Goal: Information Seeking & Learning: Find specific fact

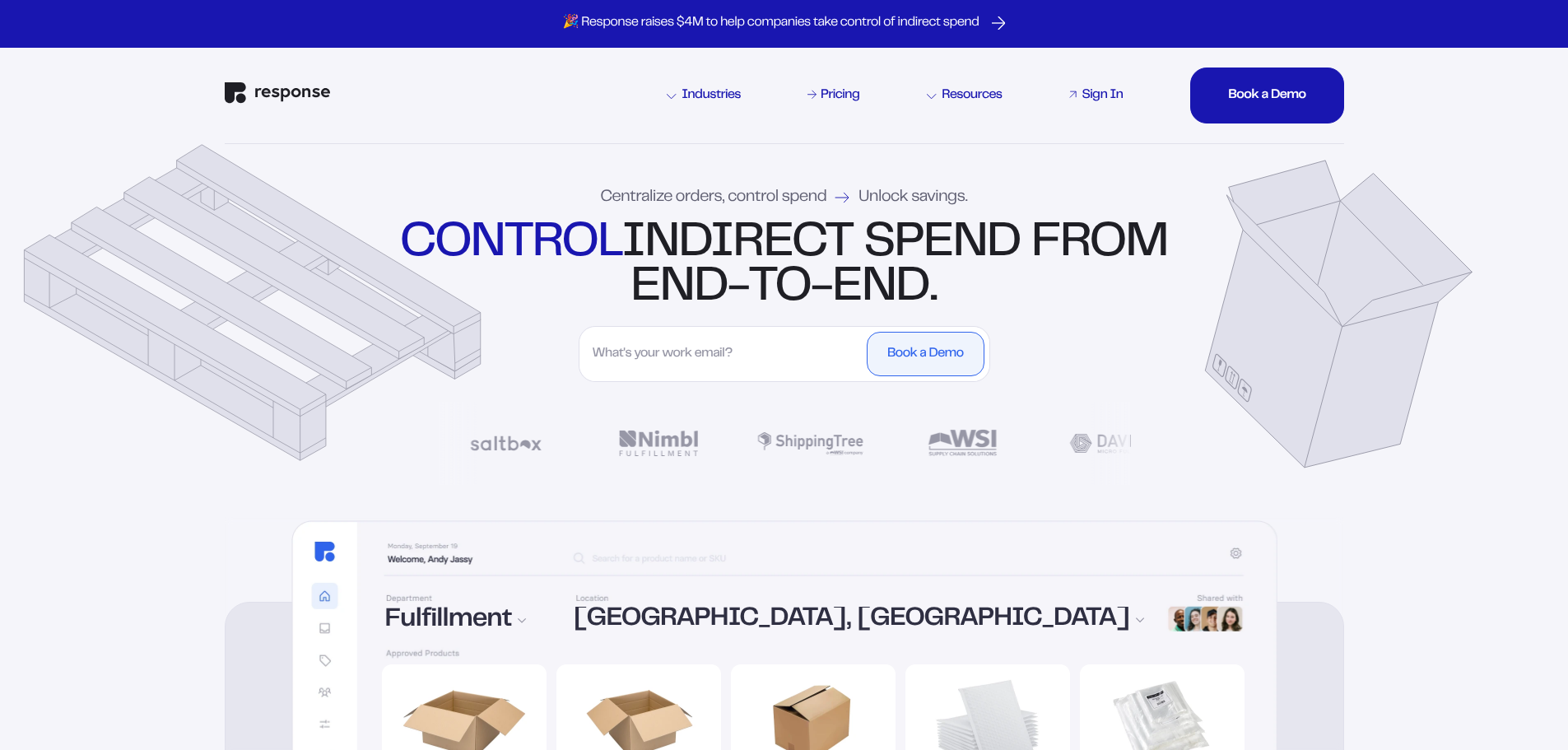
click at [1099, 86] on link "Sign In" at bounding box center [1095, 96] width 60 height 20
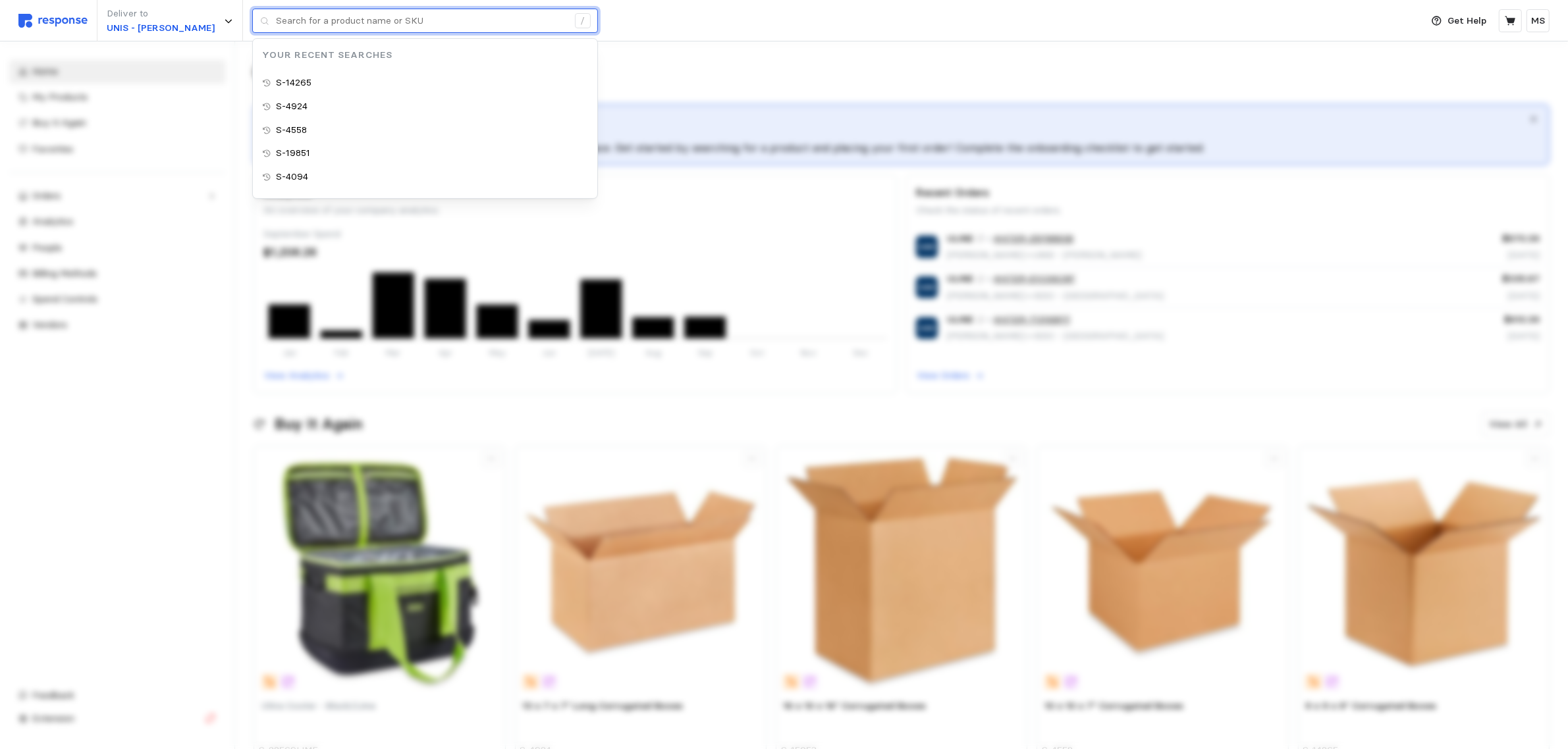
click at [311, 15] on input "text" at bounding box center [422, 21] width 292 height 24
paste input "S-13609"
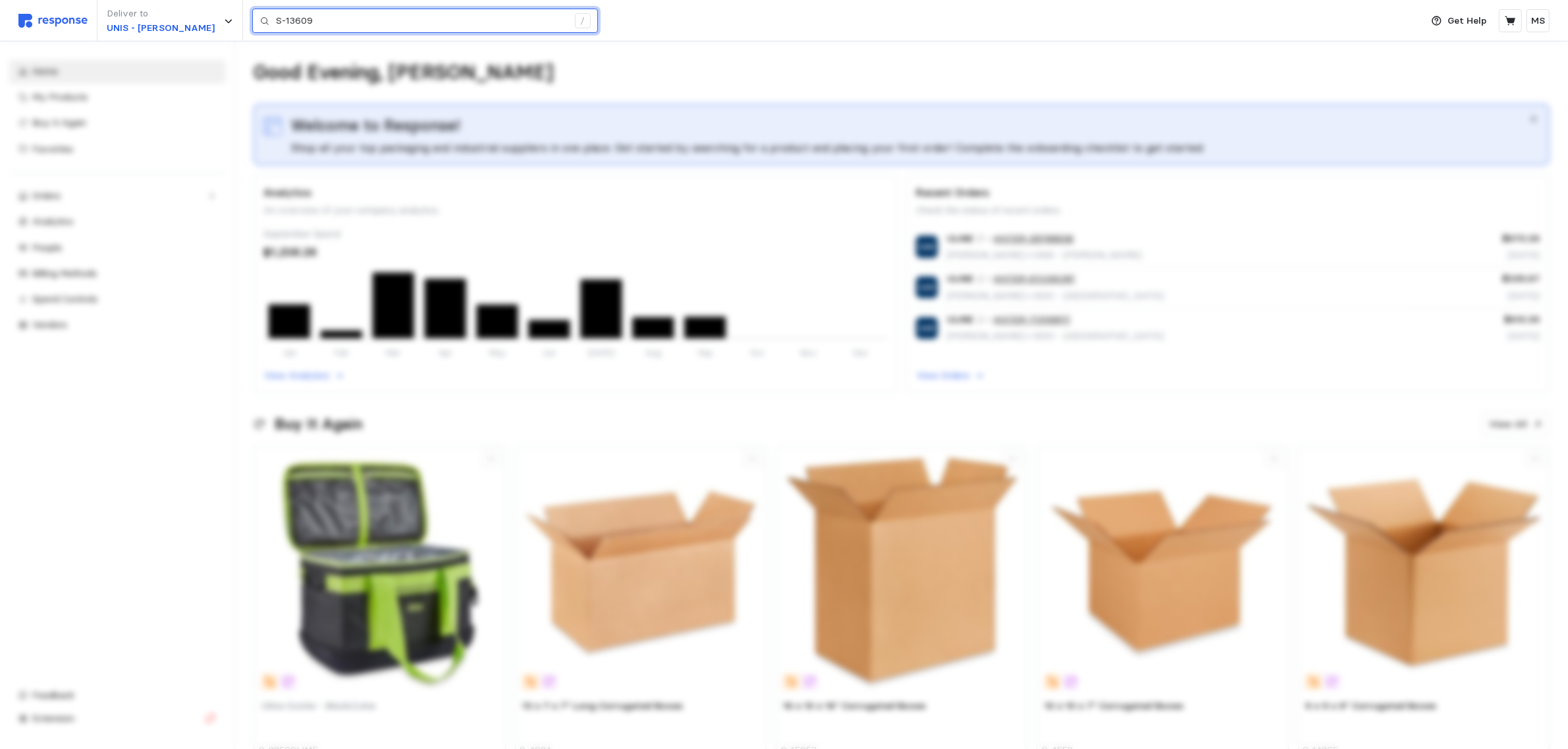
type input "S-13609"
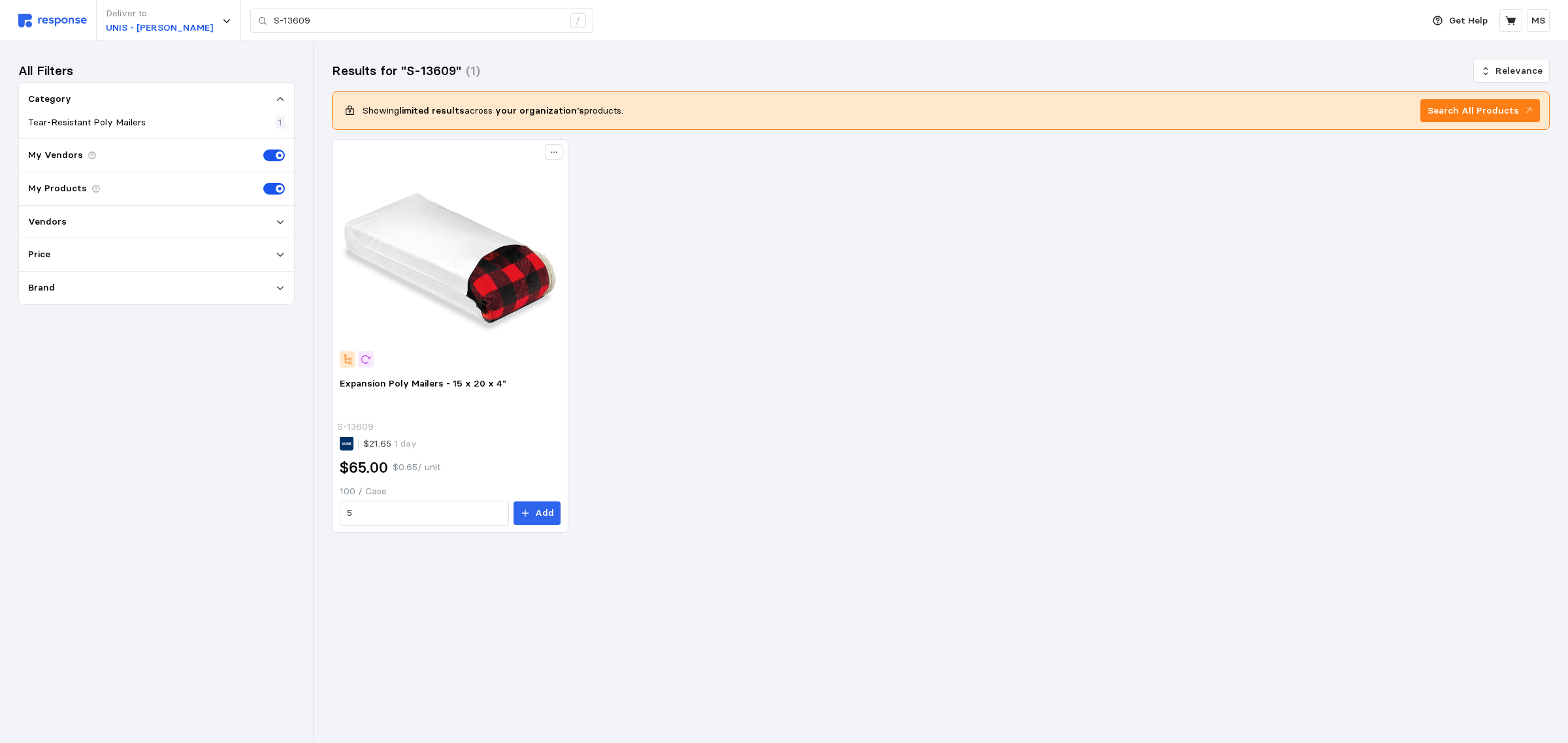
drag, startPoint x: 412, startPoint y: 115, endPoint x: 626, endPoint y: 120, distance: 214.1
click at [626, 120] on div "Showing limited results across your organization's products. Search All Products" at bounding box center [940, 111] width 1198 height 23
click at [465, 262] on img at bounding box center [450, 257] width 221 height 221
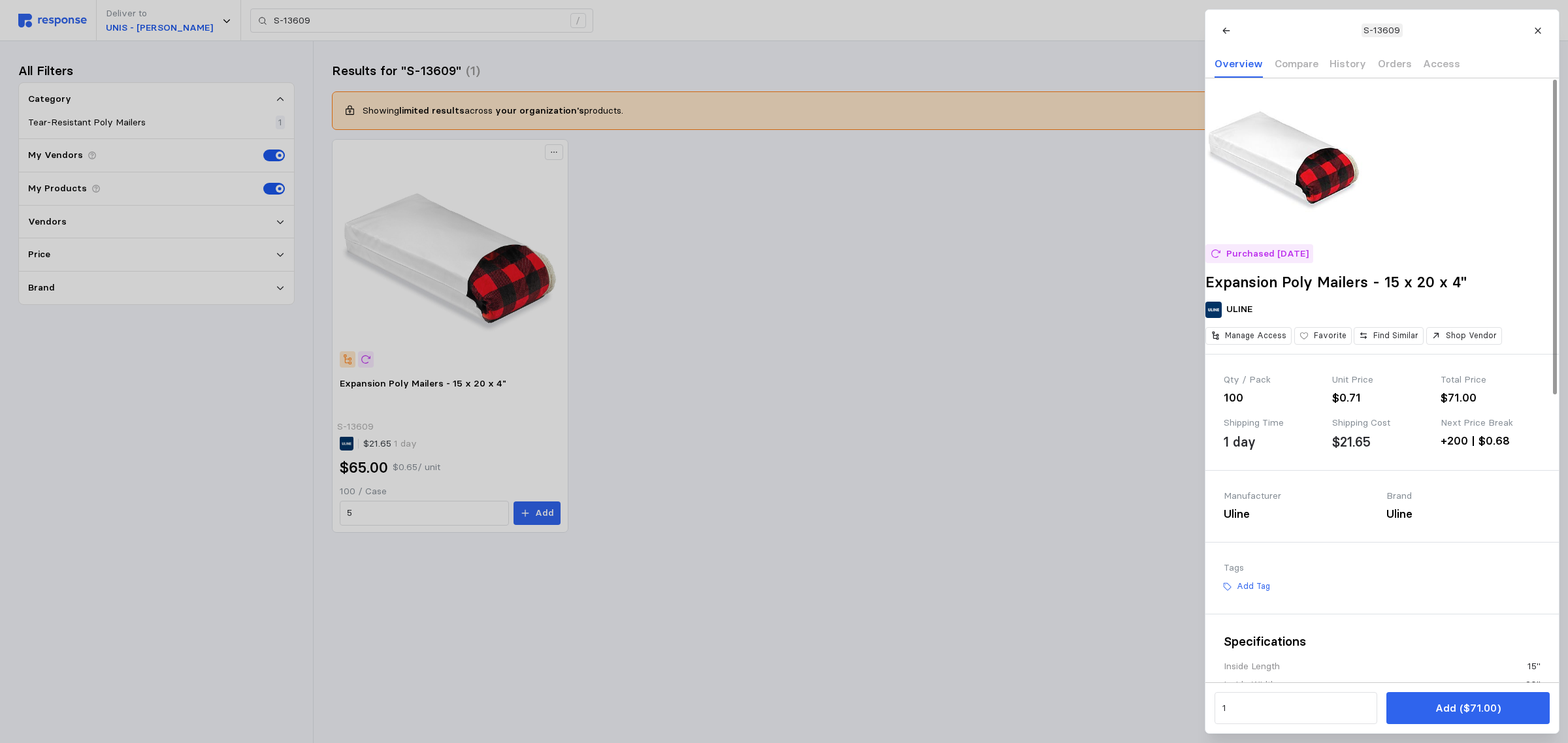
click at [1020, 300] on div at bounding box center [784, 372] width 1568 height 743
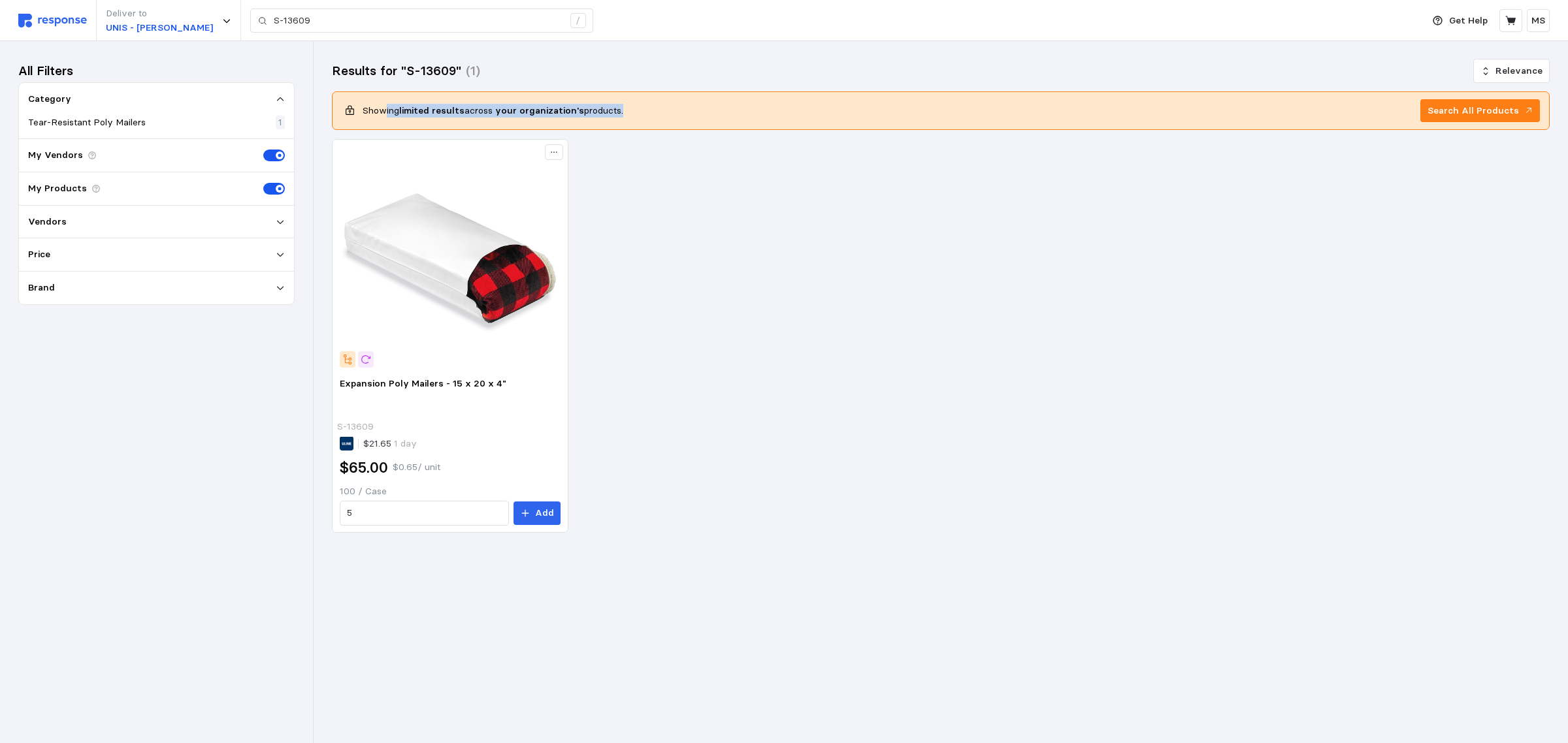
drag, startPoint x: 387, startPoint y: 111, endPoint x: 617, endPoint y: 113, distance: 230.0
click at [617, 113] on p "Showing limited results across your organization's products." at bounding box center [492, 111] width 261 height 14
drag, startPoint x: 451, startPoint y: 382, endPoint x: 799, endPoint y: 395, distance: 348.2
click at [799, 395] on div "Expansion Poly Mailers - 15 x 20 x 4" S-13609 $21.65 1 day $65.00 $0.65 / unit …" at bounding box center [940, 336] width 1218 height 394
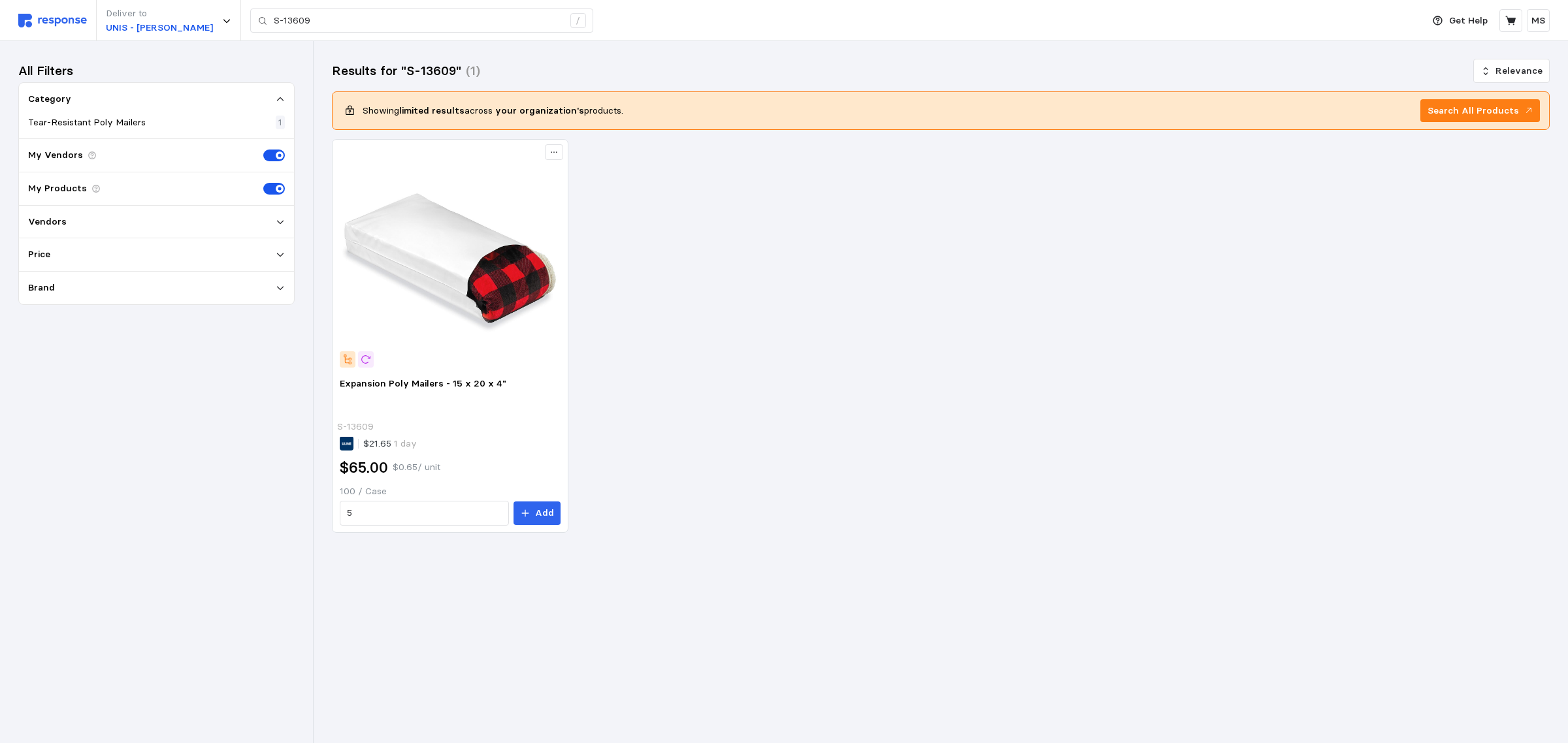
drag, startPoint x: 381, startPoint y: 383, endPoint x: 812, endPoint y: 357, distance: 431.8
click at [812, 357] on div "Expansion Poly Mailers - 15 x 20 x 4" S-13609 $21.65 1 day $65.00 $0.65 / unit …" at bounding box center [940, 336] width 1218 height 394
click at [425, 351] on img at bounding box center [450, 257] width 221 height 221
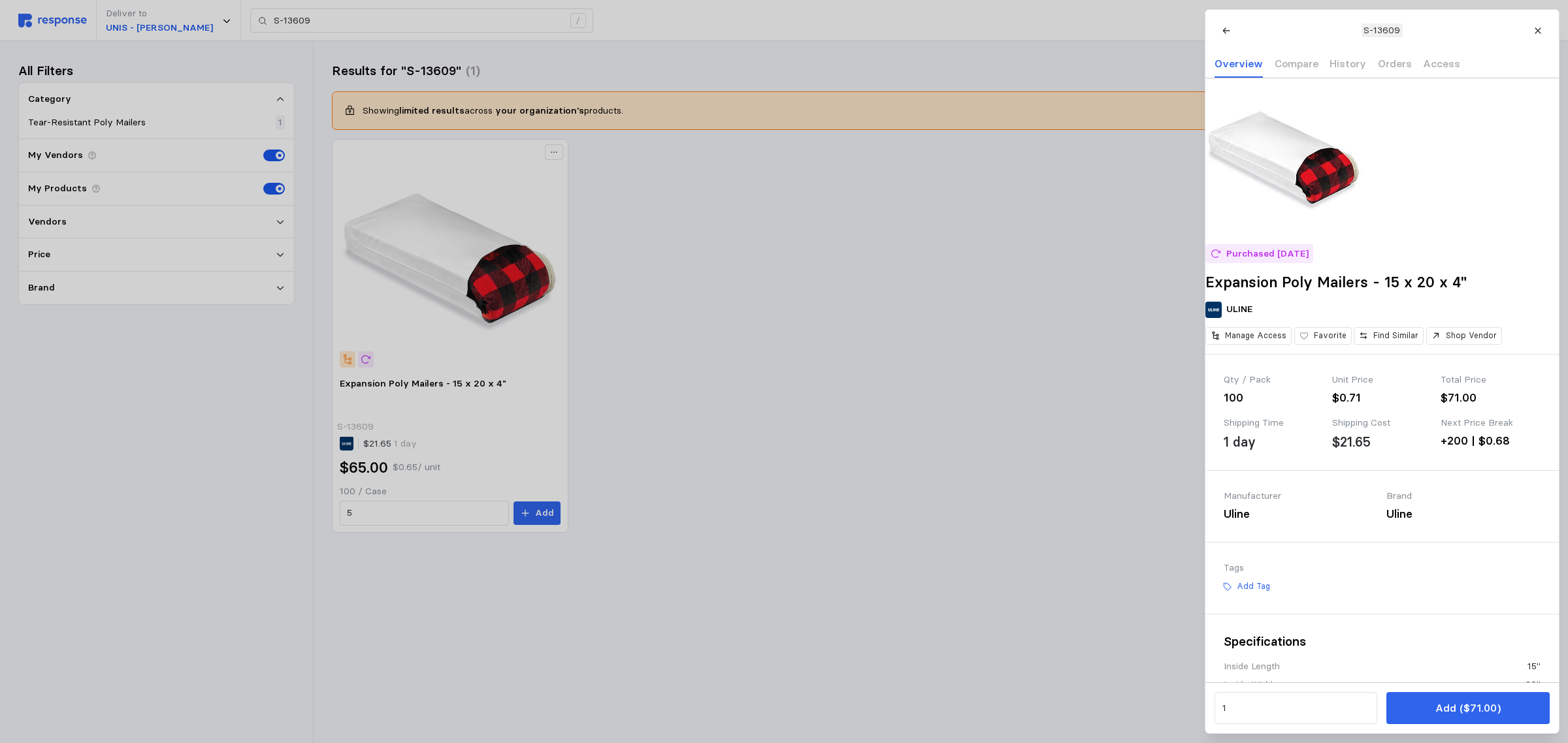
click at [425, 379] on div at bounding box center [784, 372] width 1568 height 743
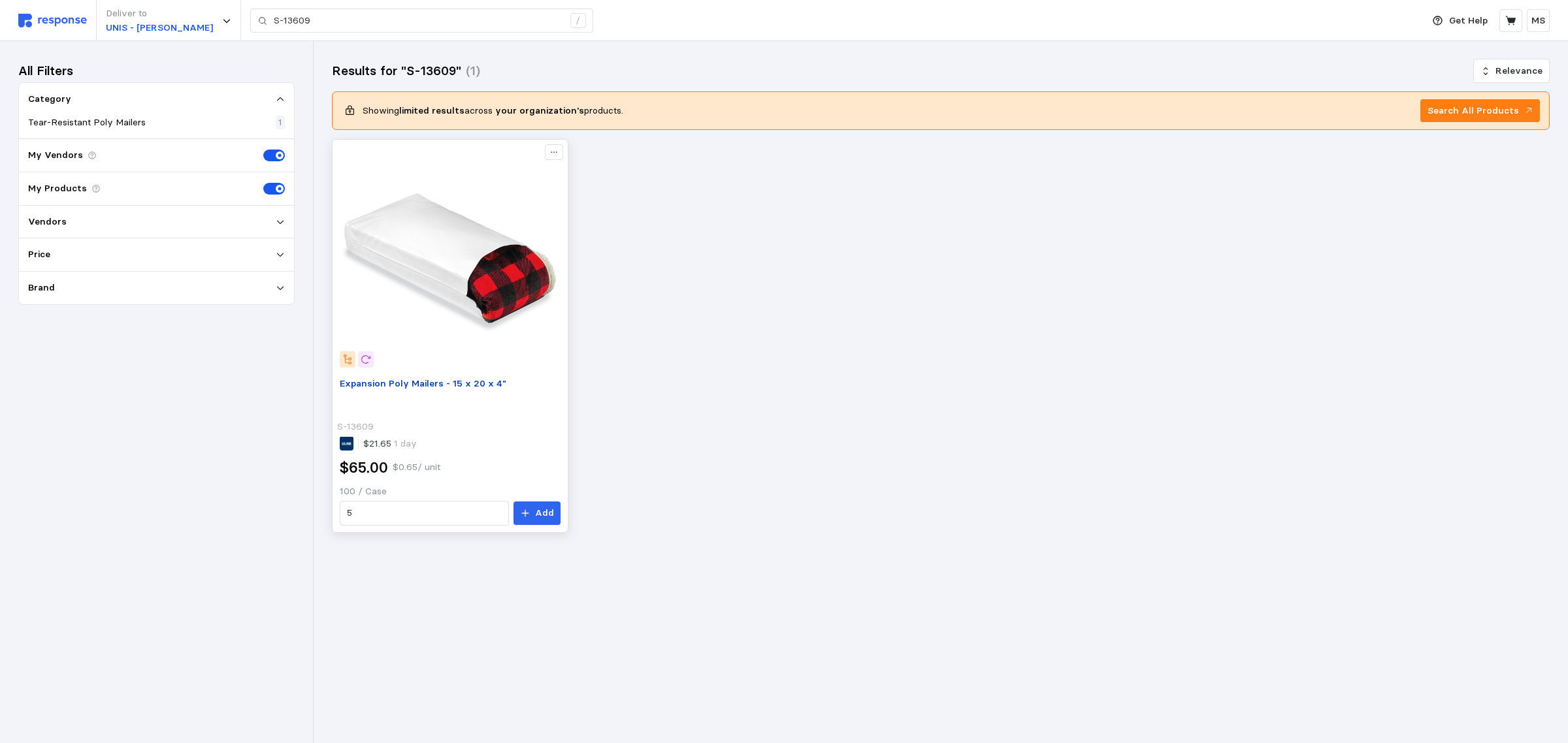
click at [425, 382] on span "Expansion Poly Mailers - 15 x 20 x 4"" at bounding box center [423, 383] width 167 height 12
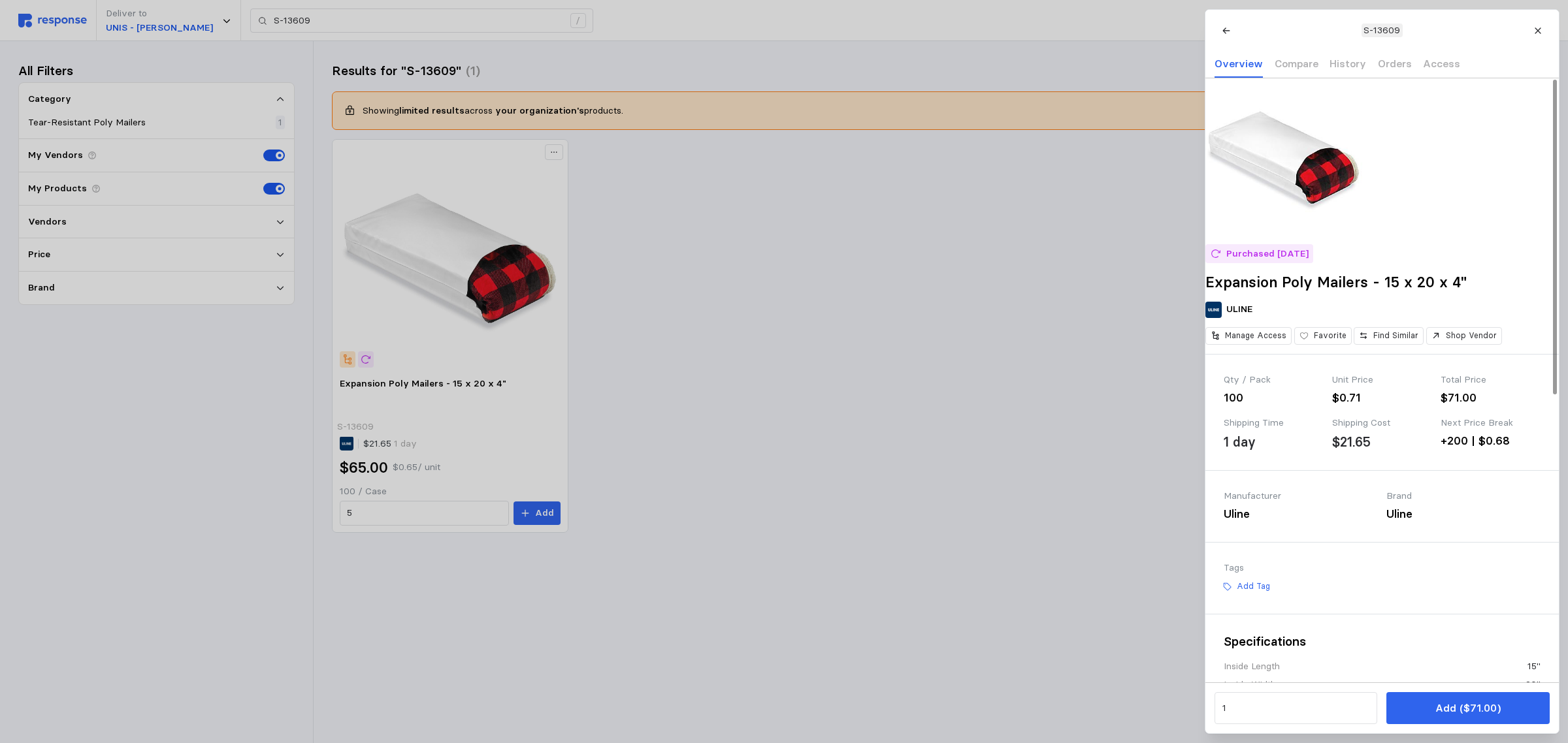
click at [1302, 293] on h2 "Expansion Poly Mailers - 15 x 20 x 4"" at bounding box center [1383, 282] width 354 height 20
click at [817, 236] on div at bounding box center [784, 372] width 1568 height 743
